Goal: Task Accomplishment & Management: Complete application form

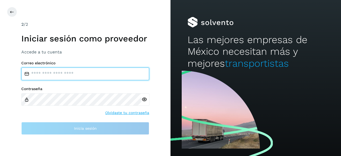
click at [43, 77] on input "email" at bounding box center [85, 74] width 128 height 13
type input "**********"
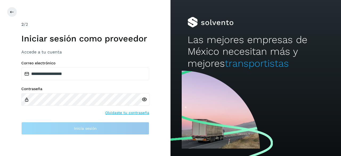
click at [60, 108] on div "Contraseña Olvidaste tu contraseña" at bounding box center [85, 101] width 128 height 29
